Goal: Task Accomplishment & Management: Use online tool/utility

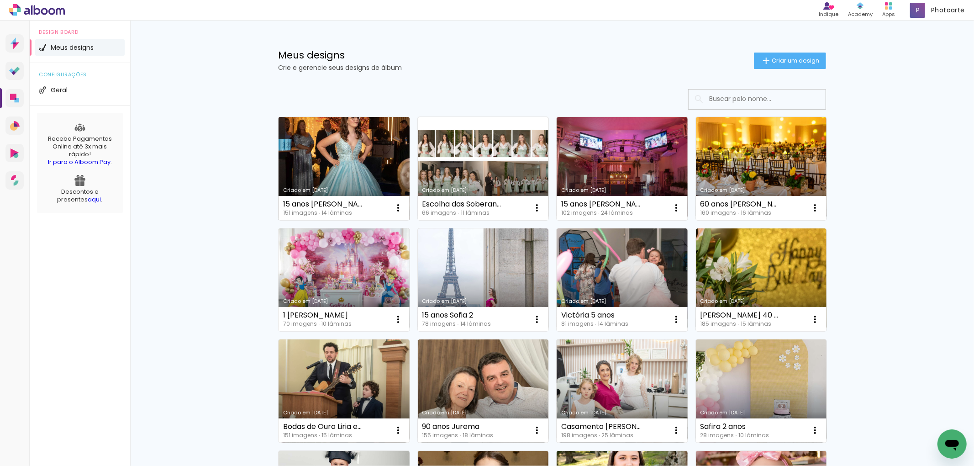
click at [372, 154] on link "Criado em [DATE]" at bounding box center [344, 168] width 131 height 103
